Goal: Information Seeking & Learning: Check status

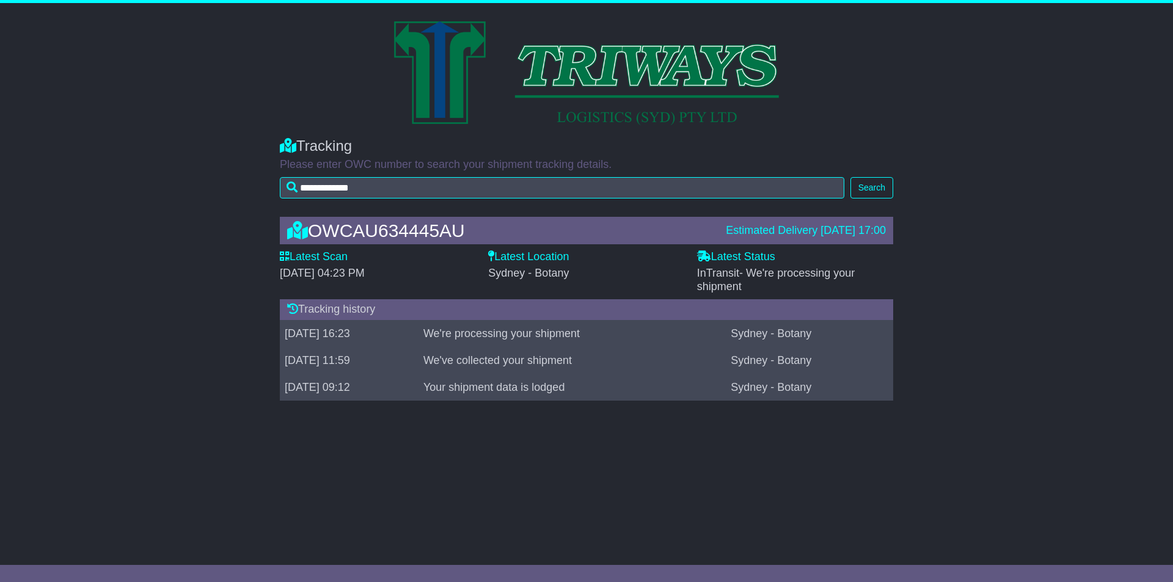
click at [312, 252] on label "Latest Scan" at bounding box center [314, 257] width 68 height 13
click at [472, 163] on p "Please enter OWC number to search your shipment tracking details." at bounding box center [587, 164] width 614 height 13
click at [398, 221] on div "OWCAU634445AU" at bounding box center [500, 231] width 439 height 20
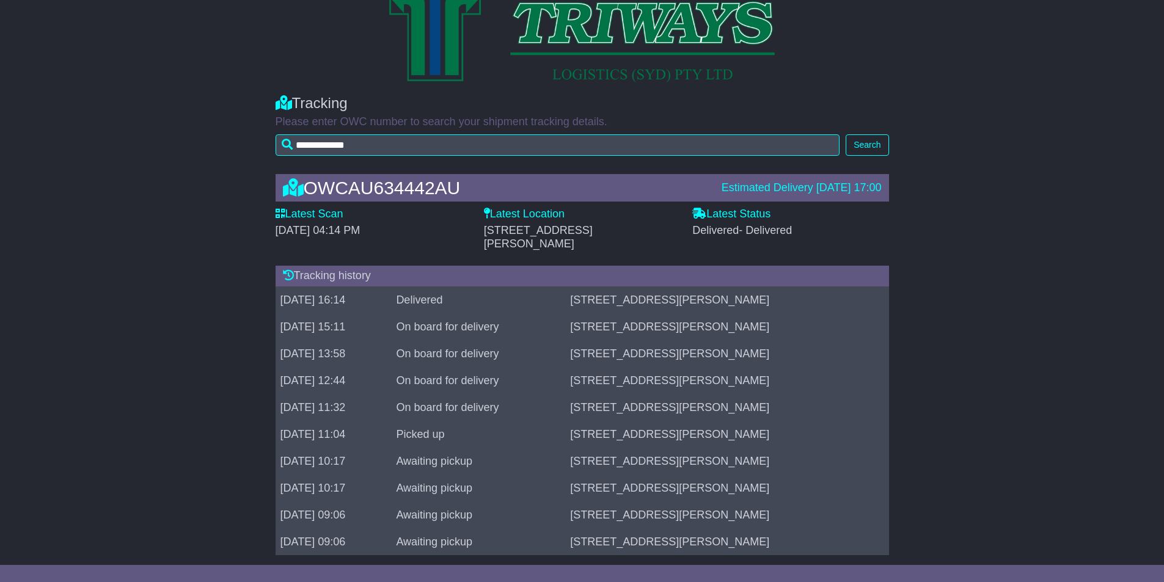
scroll to position [46, 0]
